Goal: Find specific page/section: Find specific page/section

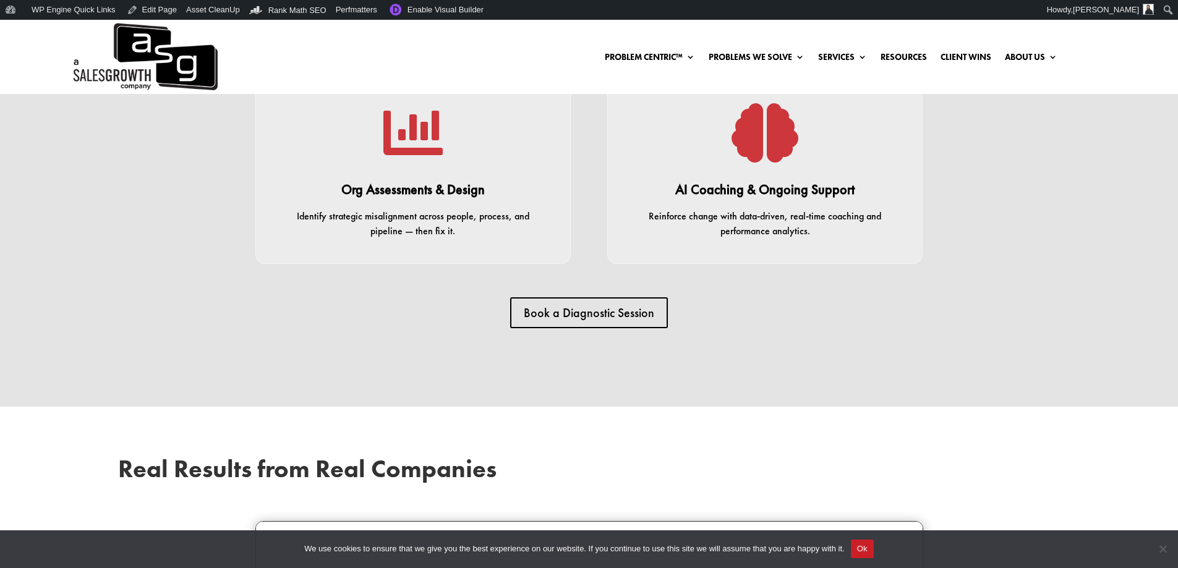
scroll to position [2596, 0]
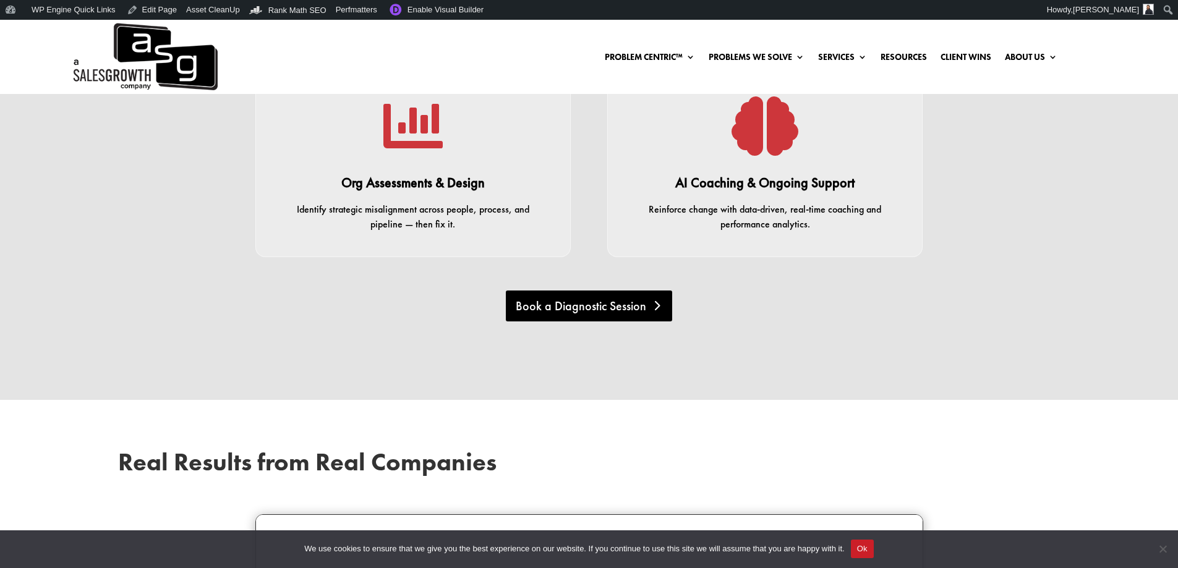
click at [614, 291] on link "Book a Diagnostic Session" at bounding box center [589, 306] width 166 height 31
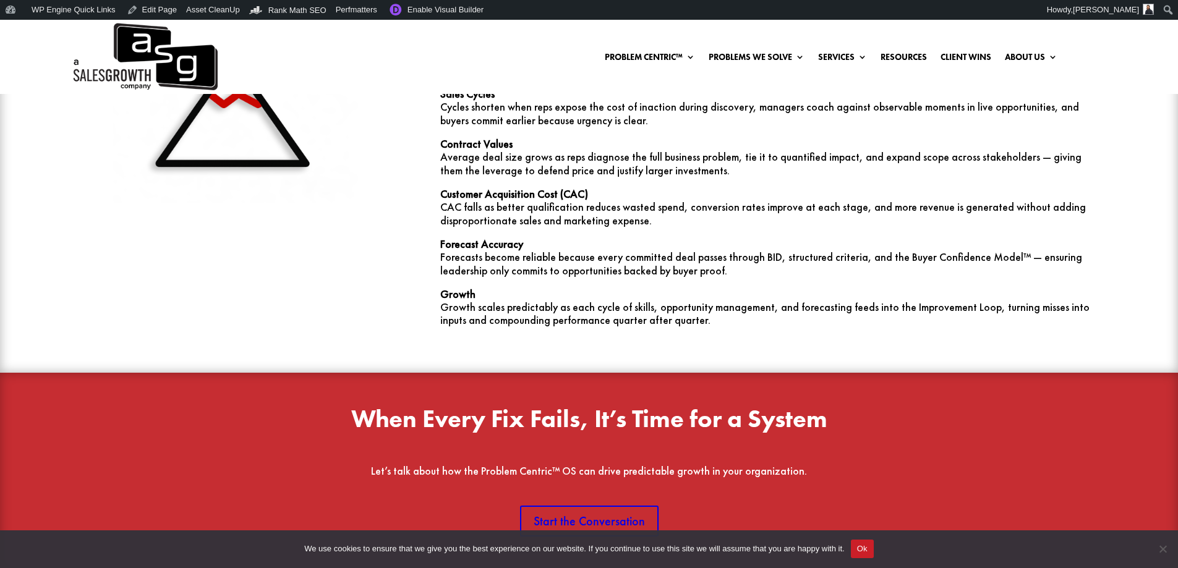
scroll to position [4389, 0]
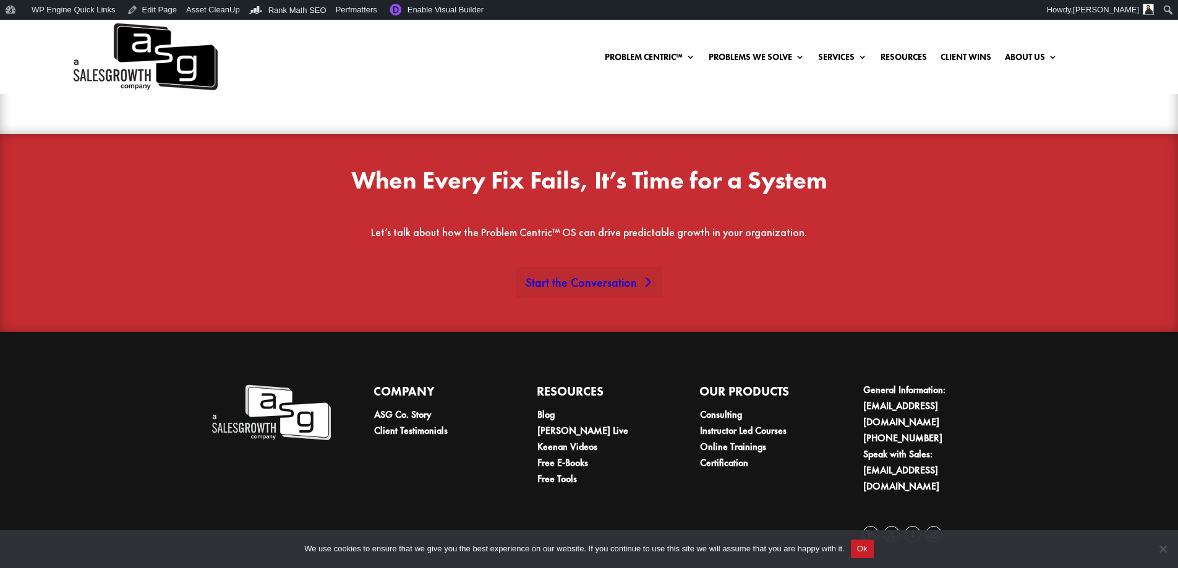
click at [603, 267] on link "Start the Conversation" at bounding box center [589, 282] width 147 height 31
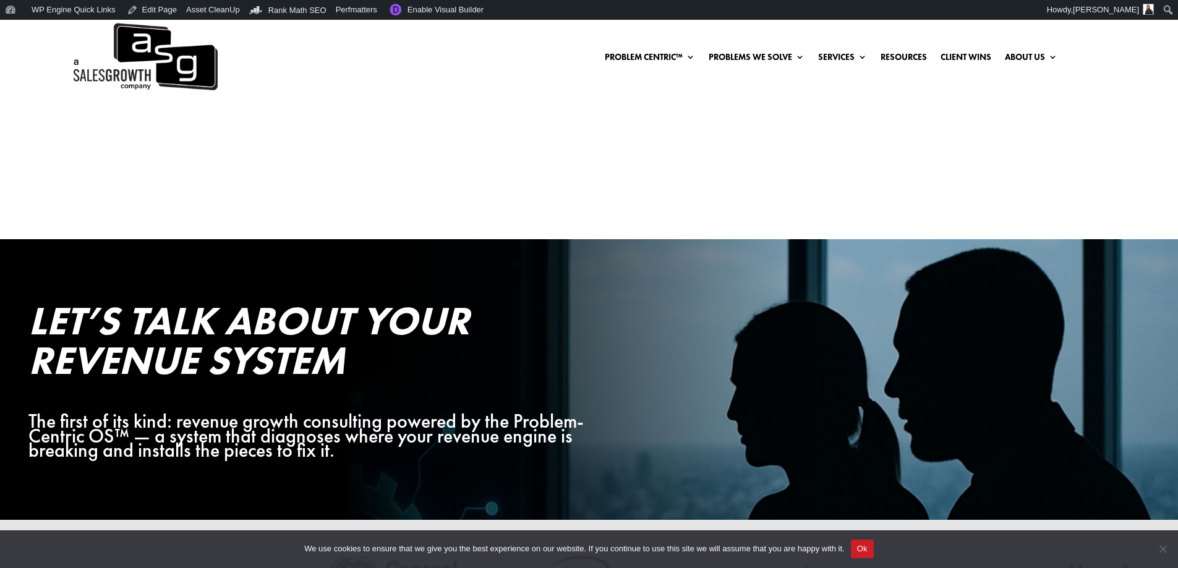
scroll to position [80, 0]
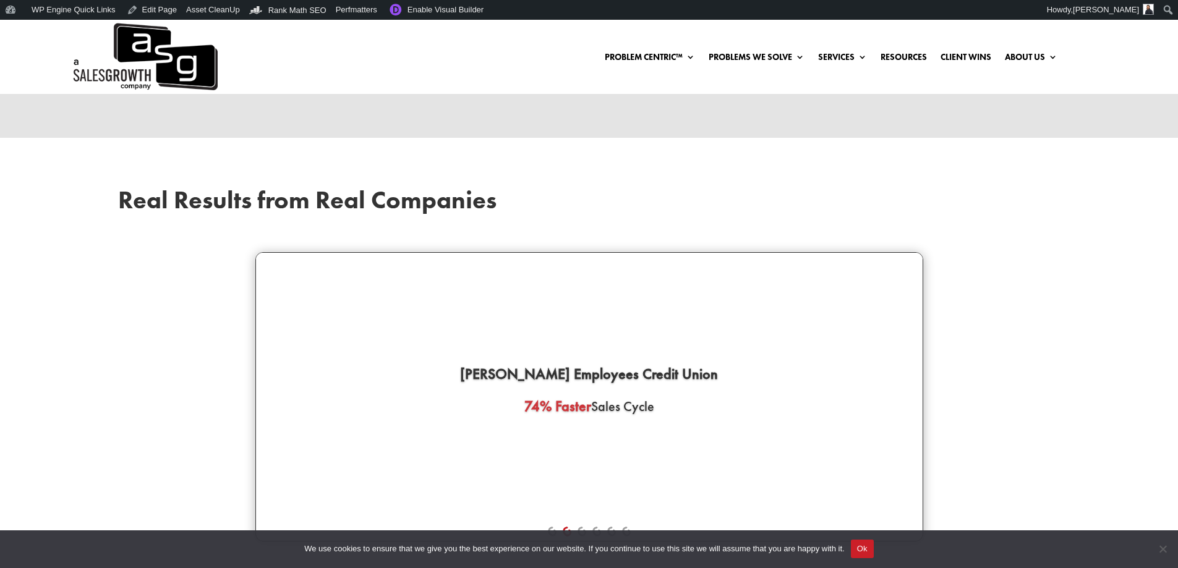
scroll to position [2881, 0]
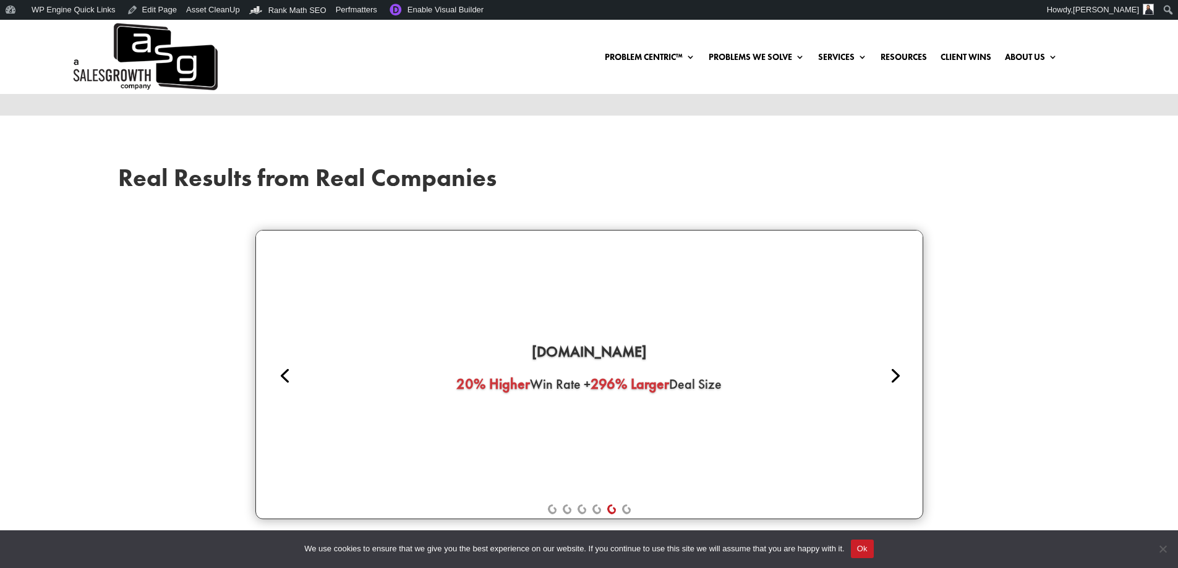
click at [584, 504] on link "3" at bounding box center [581, 509] width 9 height 10
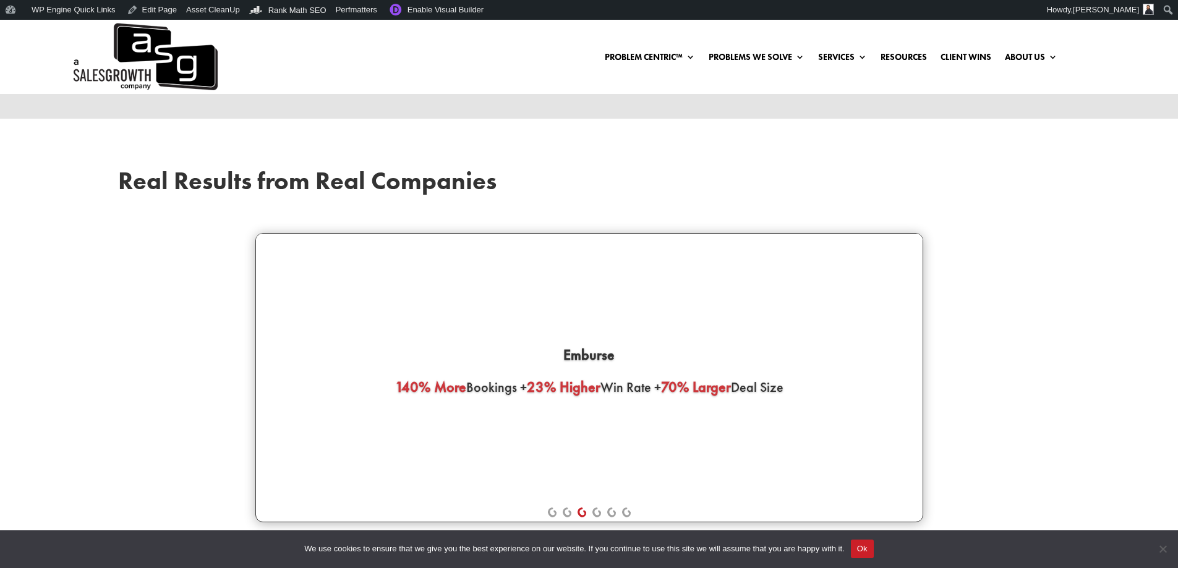
scroll to position [2942, 0]
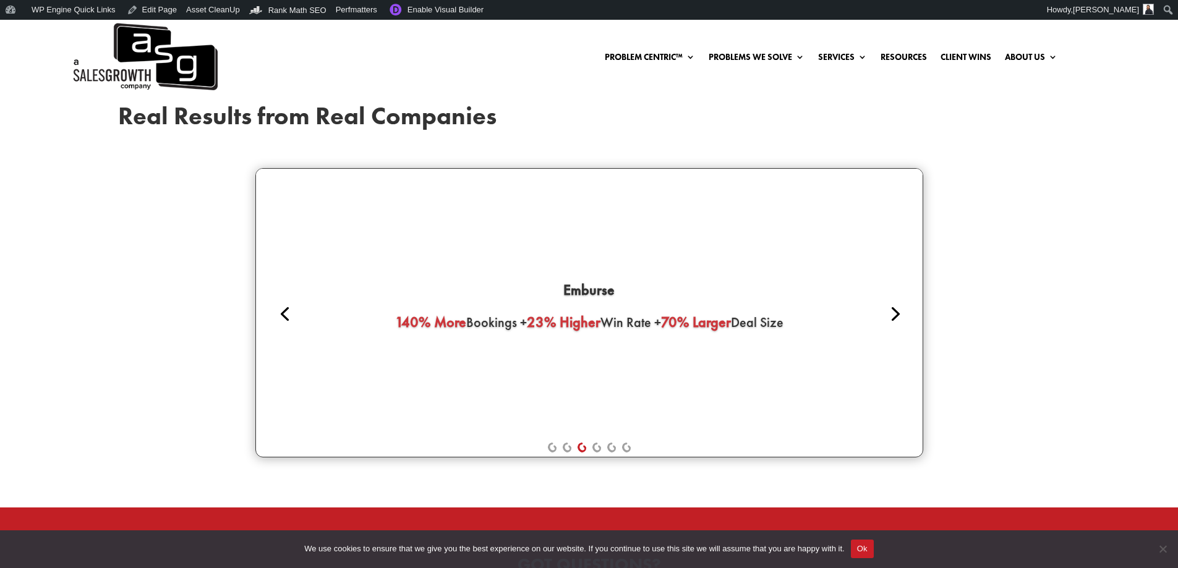
click at [894, 302] on link "Next" at bounding box center [894, 313] width 30 height 30
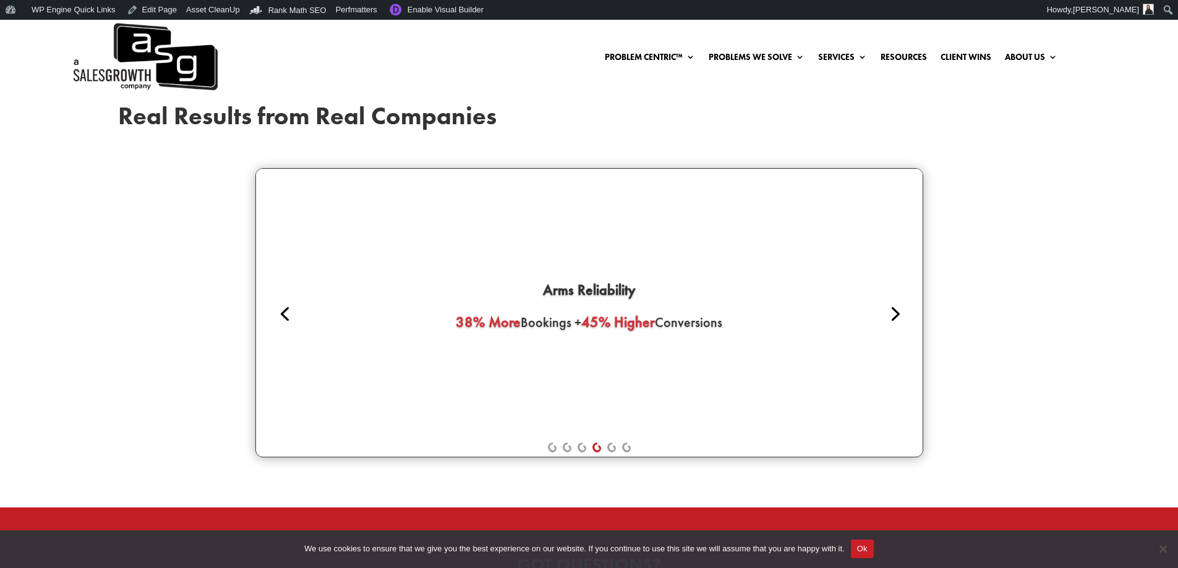
click at [894, 302] on link "Next" at bounding box center [894, 313] width 30 height 30
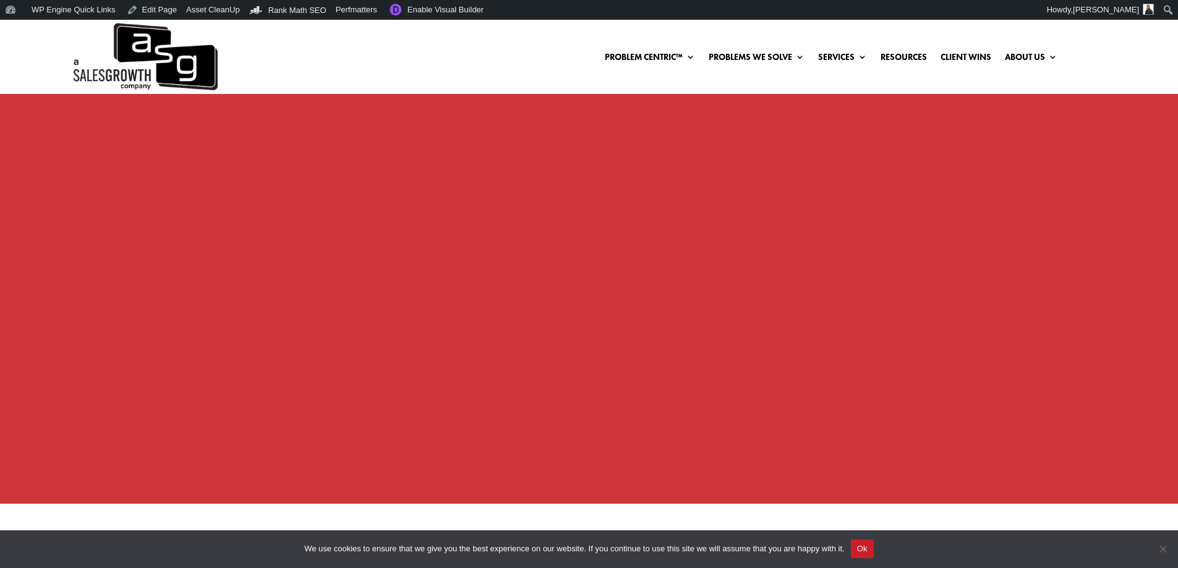
scroll to position [1706, 0]
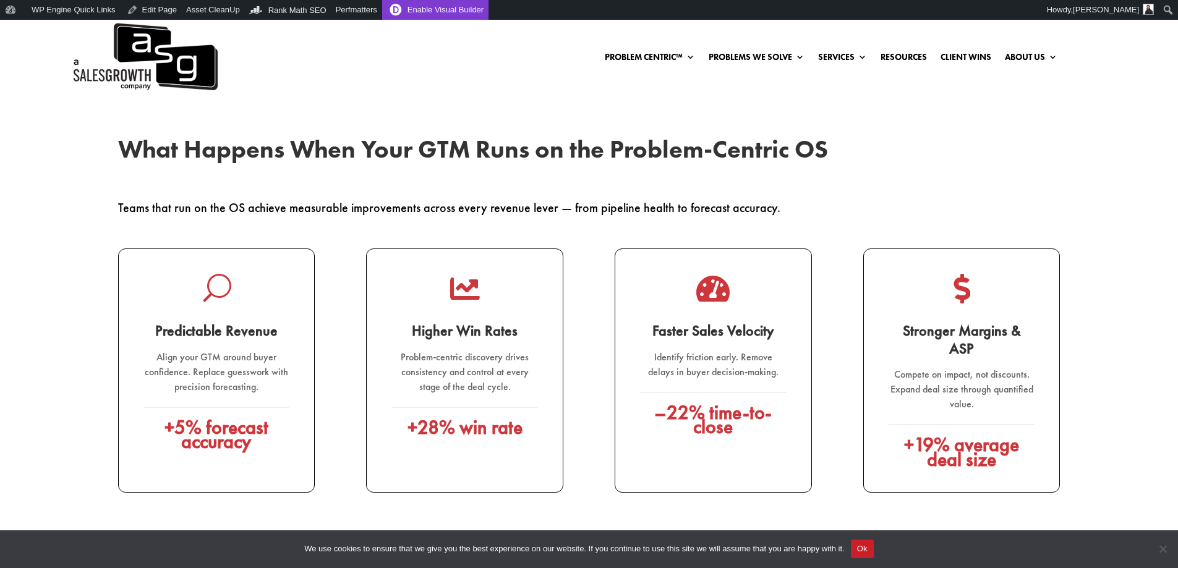
click at [444, 7] on link "Enable Visual Builder" at bounding box center [435, 10] width 106 height 20
